Goal: Information Seeking & Learning: Learn about a topic

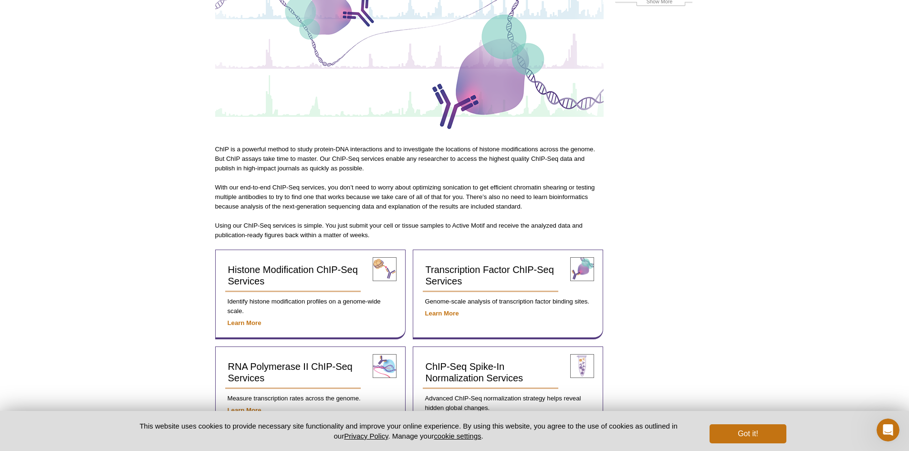
scroll to position [191, 0]
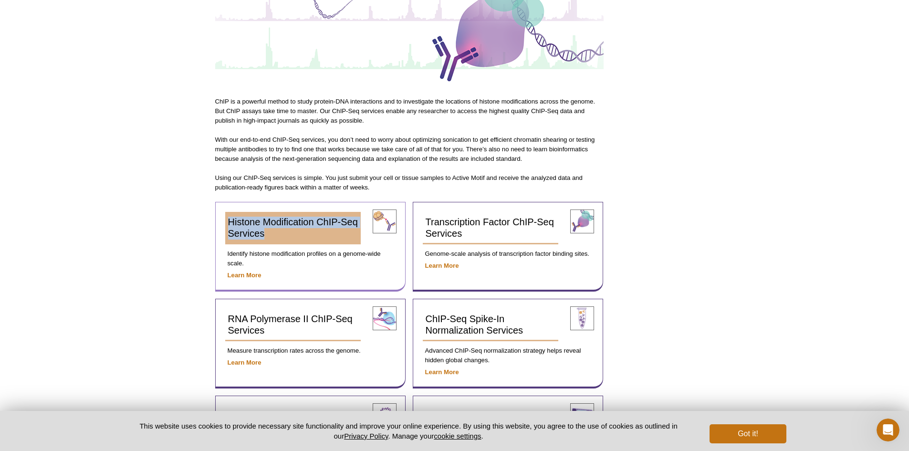
drag, startPoint x: 216, startPoint y: 208, endPoint x: 283, endPoint y: 237, distance: 72.5
click at [283, 237] on div "Histone Modification ChIP-Seq Services Identify histone modification profiles o…" at bounding box center [310, 247] width 190 height 90
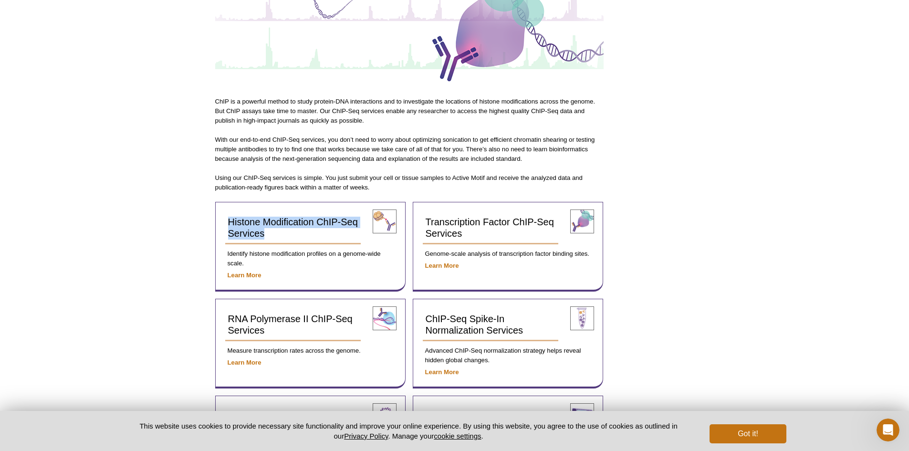
copy span "Histone Modification ChIP-Seq Services"
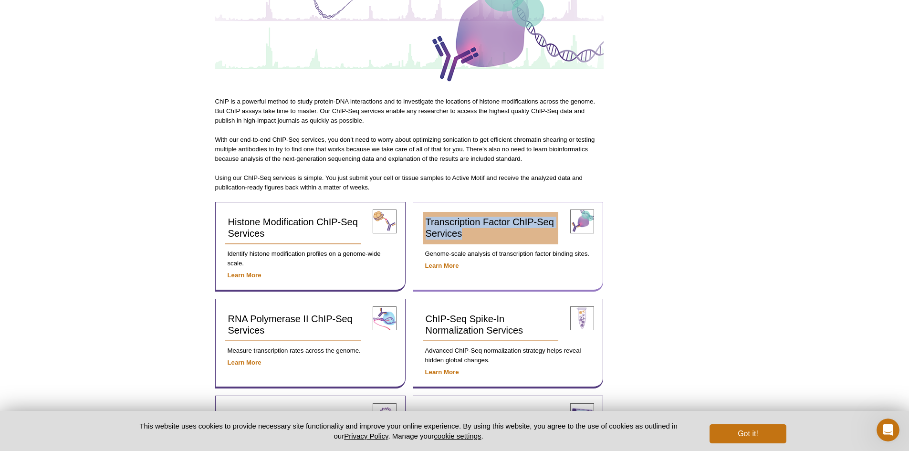
drag, startPoint x: 417, startPoint y: 210, endPoint x: 478, endPoint y: 241, distance: 68.1
click at [478, 241] on div "Transcription Factor ChIP-Seq Services Genome-scale analysis of transcription f…" at bounding box center [508, 247] width 190 height 90
click at [478, 241] on link "Transcription Factor ChIP-Seq Services" at bounding box center [491, 228] width 136 height 32
copy span "Transcription Factor ChIP-Seq Services"
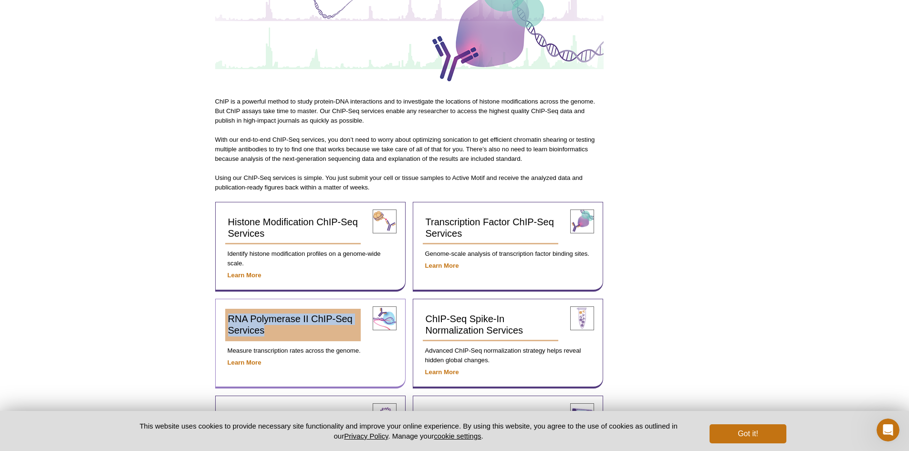
drag, startPoint x: 229, startPoint y: 308, endPoint x: 273, endPoint y: 332, distance: 50.4
click at [273, 317] on div "RNA Polymerase II ChIP-Seq Services Measure transcription rates across the geno…" at bounding box center [310, 344] width 190 height 90
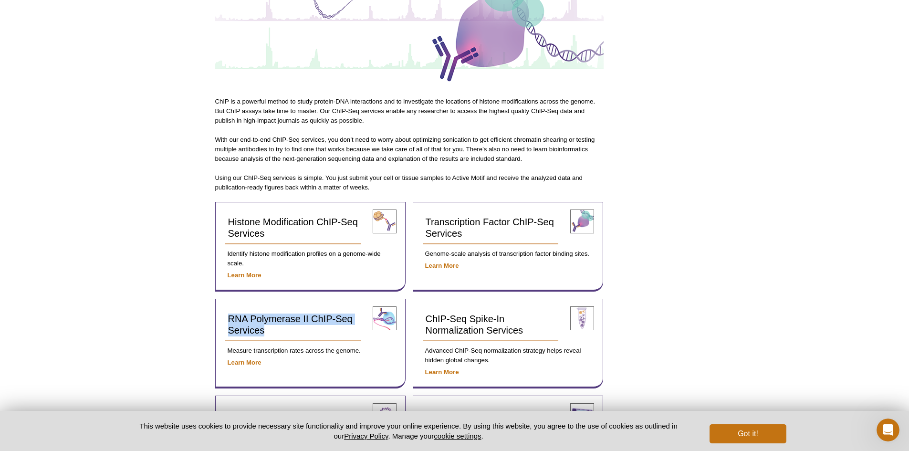
copy span "RNA Polymerase II ChIP-Seq Services"
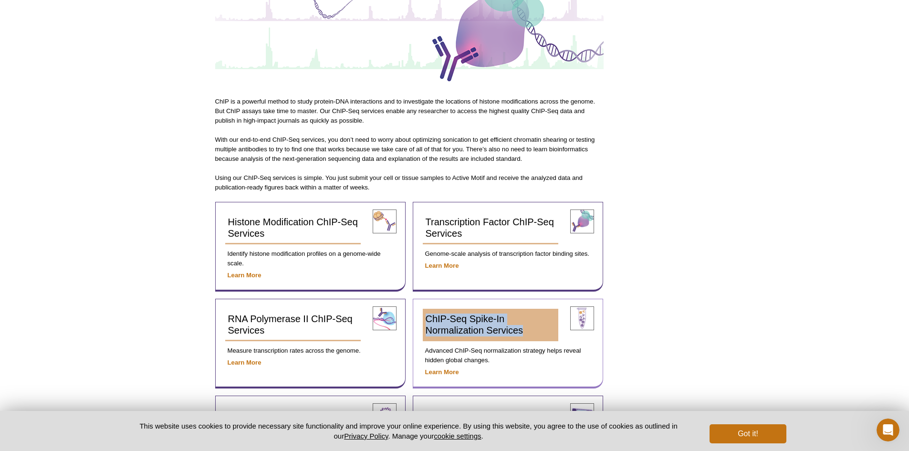
drag, startPoint x: 421, startPoint y: 301, endPoint x: 537, endPoint y: 333, distance: 121.4
click at [537, 317] on div "ChIP-Seq Spike-In Normalization Services Advanced ChIP-Seq normalization strate…" at bounding box center [508, 344] width 190 height 90
copy span "ChIP-Seq Spike-In Normalization Services"
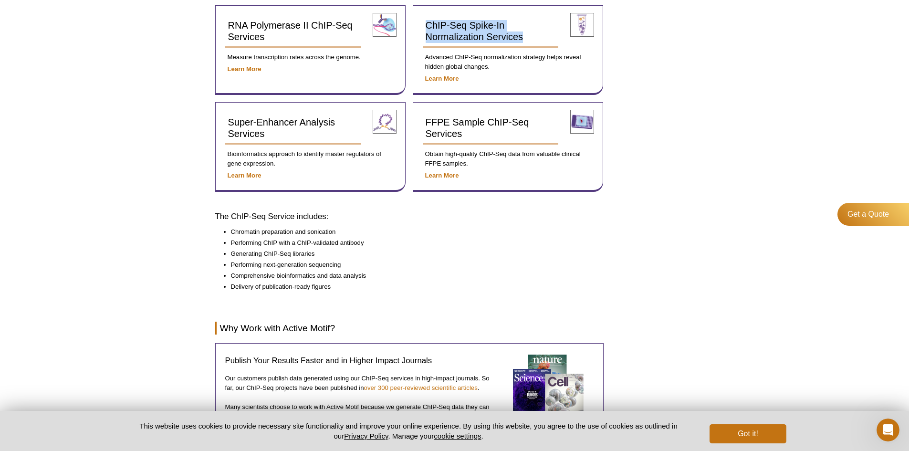
scroll to position [573, 0]
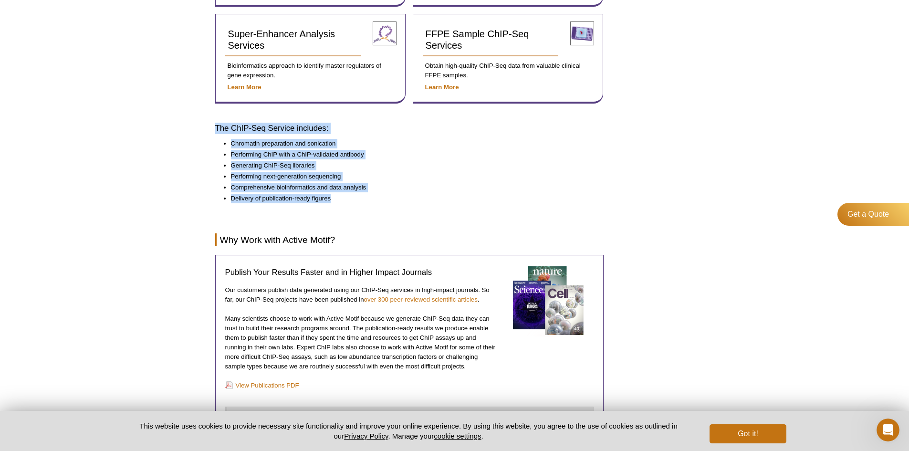
drag, startPoint x: 348, startPoint y: 201, endPoint x: 206, endPoint y: 126, distance: 160.6
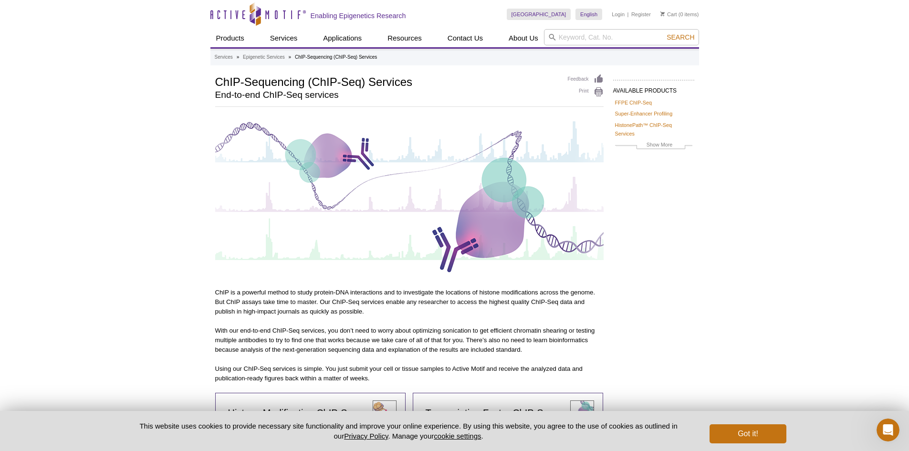
scroll to position [48, 0]
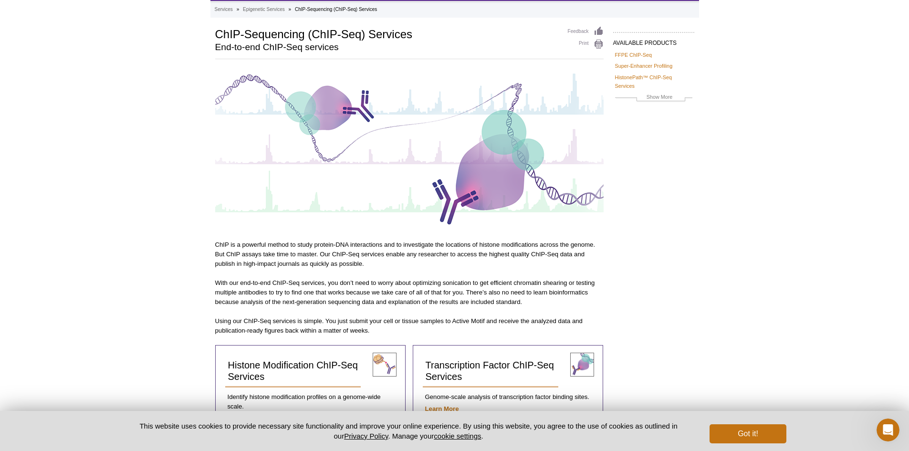
click at [404, 304] on p "With our end-to-end ChIP-Seq services, you don’t need to worry about optimizing…" at bounding box center [409, 292] width 389 height 29
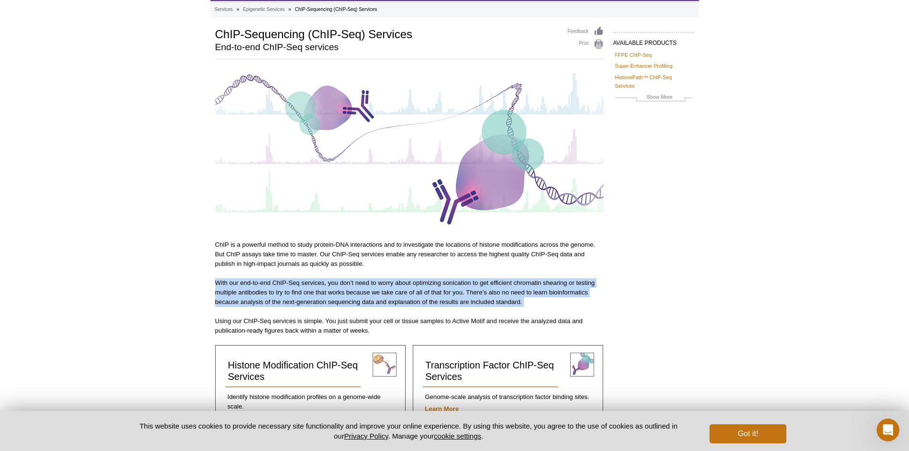
click at [404, 304] on p "With our end-to-end ChIP-Seq services, you don’t need to worry about optimizing…" at bounding box center [409, 292] width 389 height 29
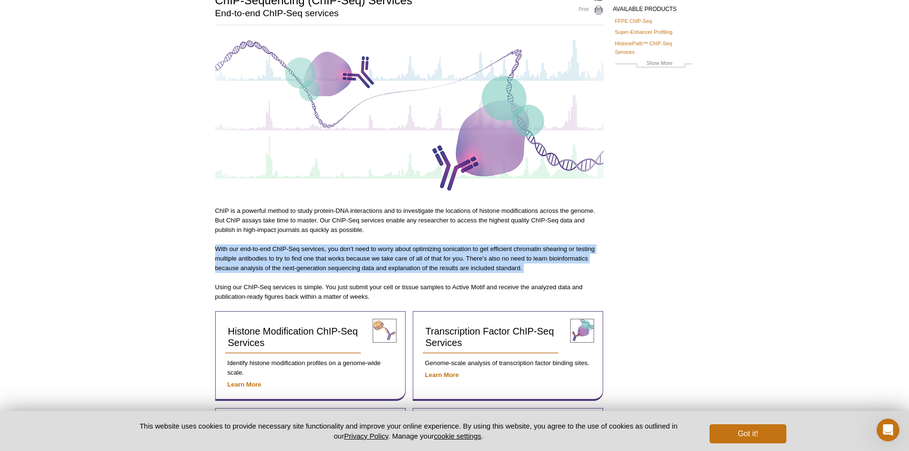
scroll to position [82, 0]
